Goal: Task Accomplishment & Management: Manage account settings

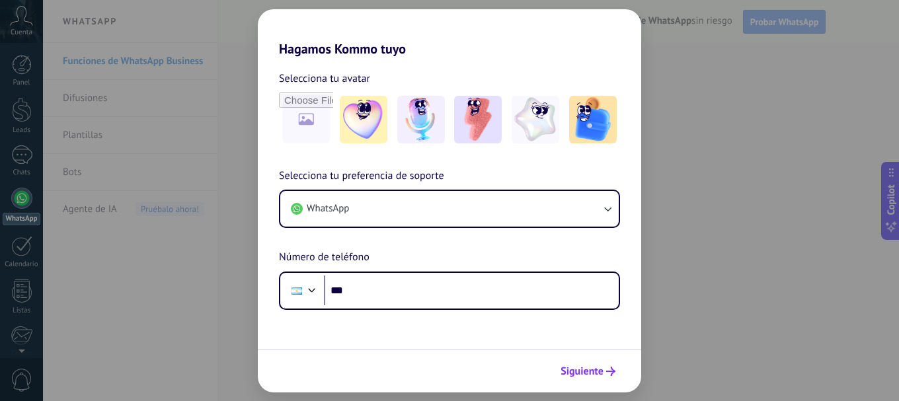
click at [570, 364] on button "Siguiente" at bounding box center [588, 371] width 67 height 22
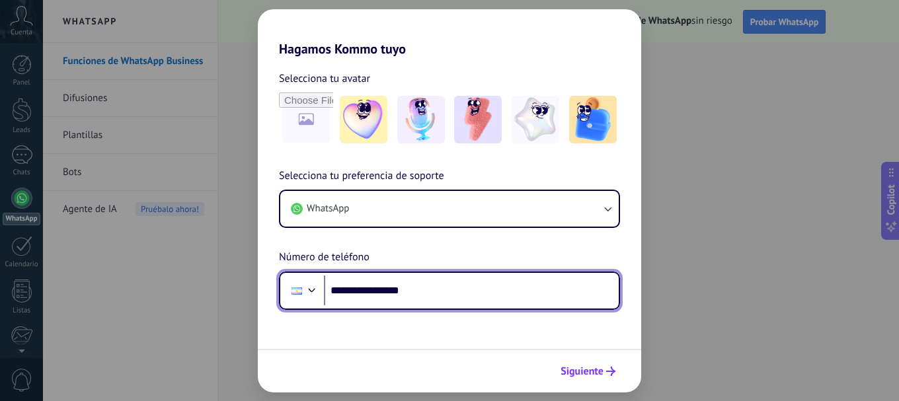
type input "**********"
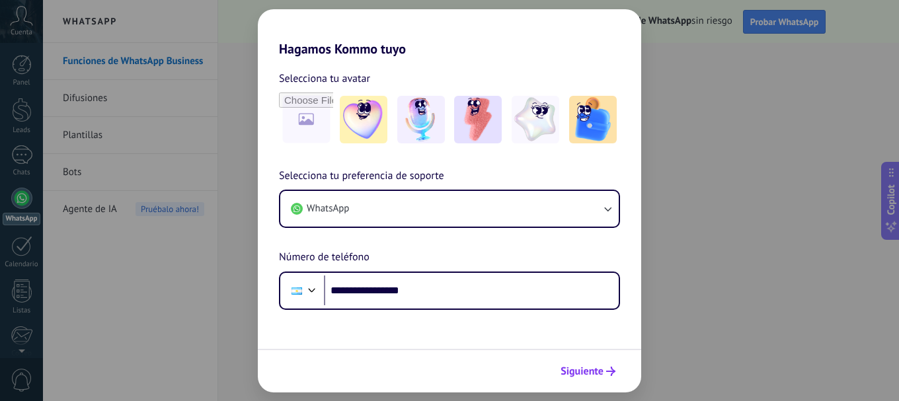
click at [590, 376] on span "Siguiente" at bounding box center [582, 371] width 43 height 9
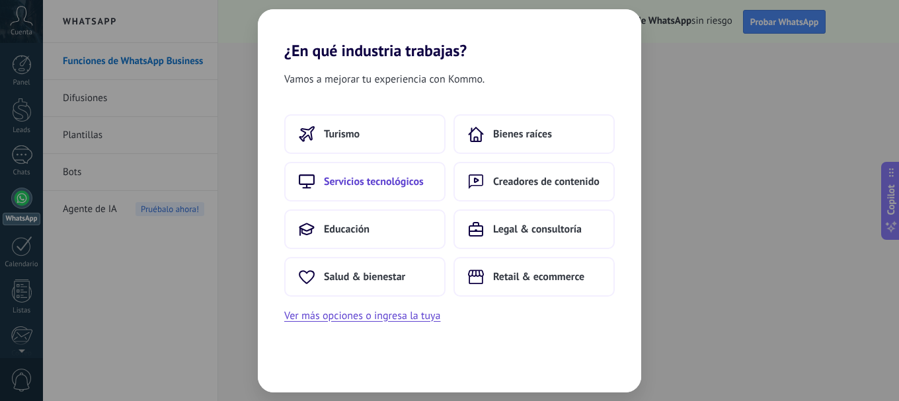
click at [407, 190] on button "Servicios tecnológicos" at bounding box center [364, 182] width 161 height 40
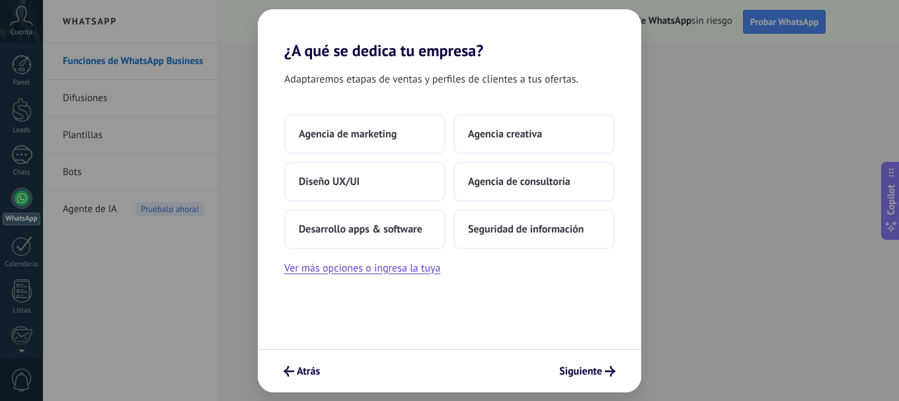
click at [632, 397] on div "¿A qué se dedica tu empresa? Adaptaremos etapas de ventas y perfiles de cliente…" at bounding box center [449, 200] width 899 height 401
click at [610, 383] on div "Atrás Siguiente" at bounding box center [450, 371] width 384 height 44
click at [596, 375] on span "Siguiente" at bounding box center [580, 371] width 43 height 9
click at [348, 140] on span "Agencia de marketing" at bounding box center [348, 134] width 98 height 13
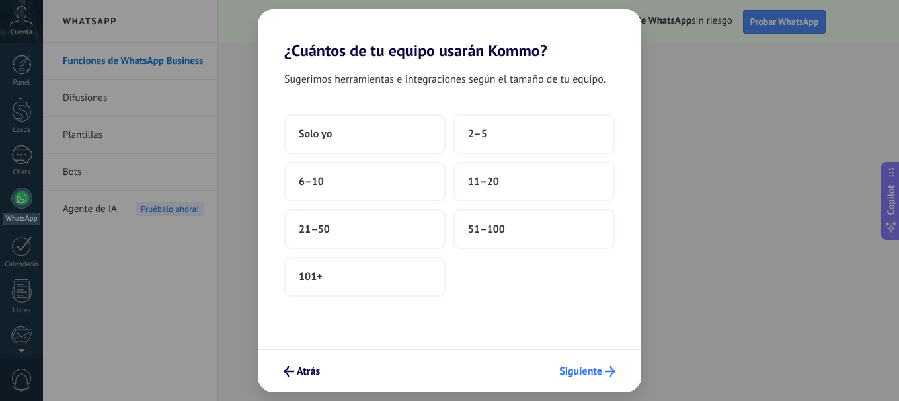
click at [595, 367] on span "Siguiente" at bounding box center [580, 371] width 43 height 9
click at [343, 145] on button "Solo yo" at bounding box center [364, 134] width 161 height 40
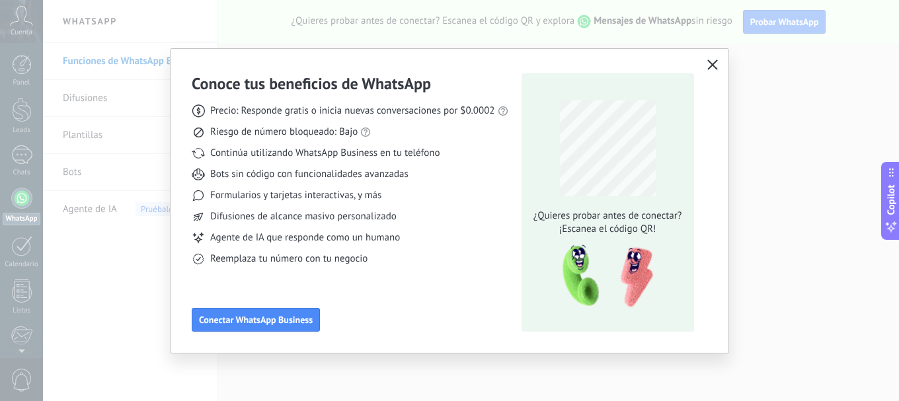
click at [708, 64] on icon "button" at bounding box center [713, 65] width 11 height 11
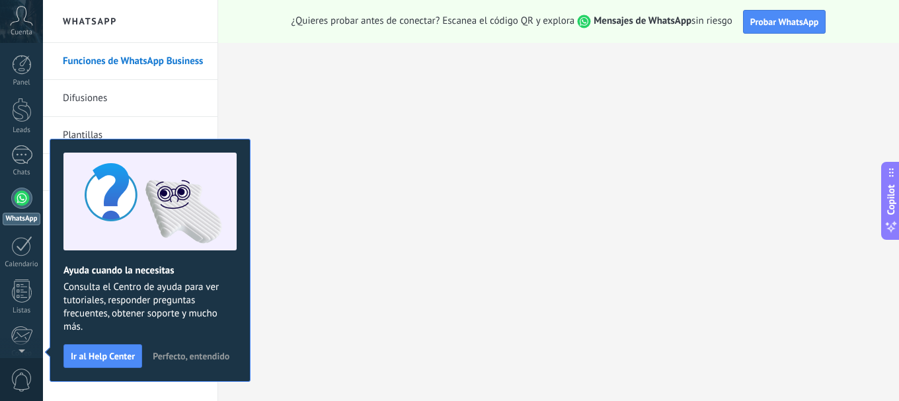
click at [21, 186] on div "Panel Leads Chats WhatsApp Clientes" at bounding box center [21, 281] width 43 height 452
click at [22, 201] on div at bounding box center [21, 198] width 21 height 21
click at [196, 356] on span "Perfecto, entendido" at bounding box center [191, 356] width 77 height 9
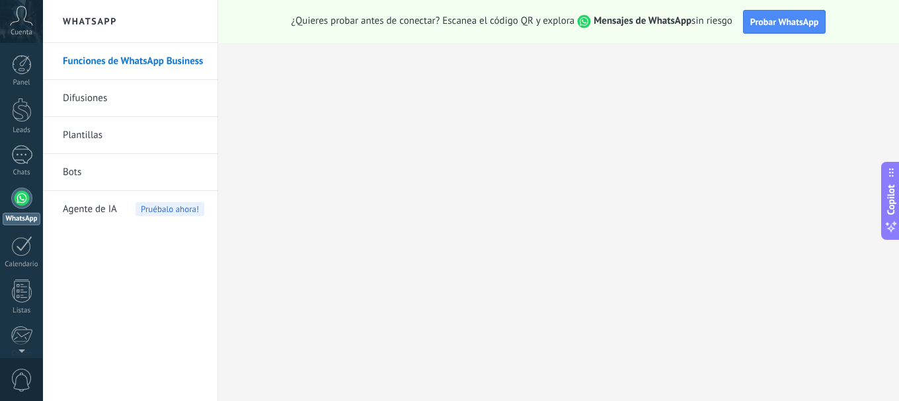
click at [87, 65] on link "Funciones de WhatsApp Business" at bounding box center [134, 61] width 142 height 37
click at [128, 129] on link "Plantillas" at bounding box center [134, 135] width 142 height 37
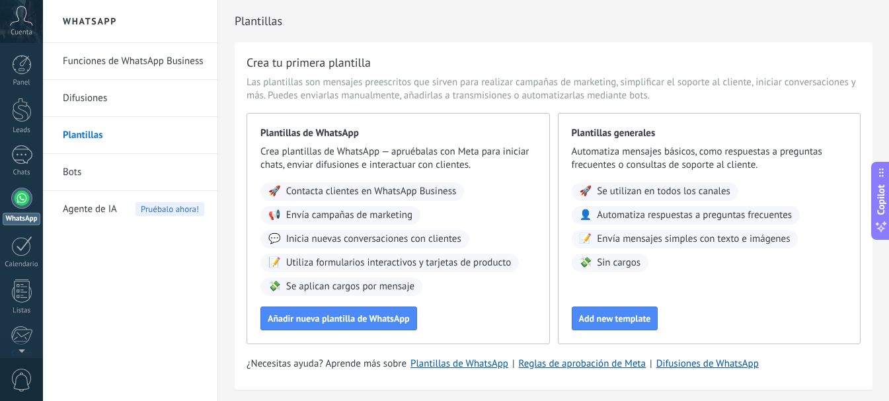
click at [99, 91] on link "Difusiones" at bounding box center [134, 98] width 142 height 37
